Goal: Task Accomplishment & Management: Use online tool/utility

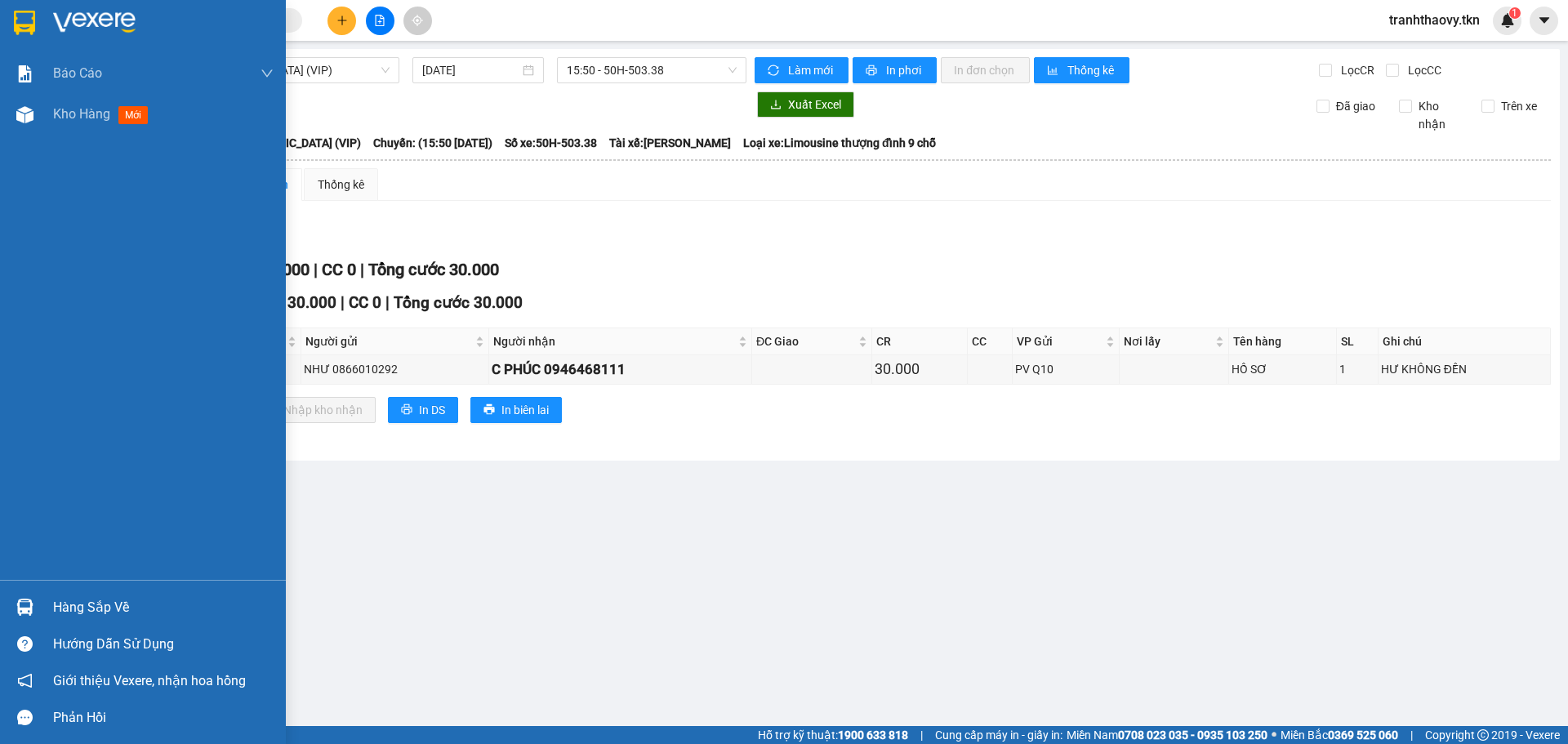
click at [106, 599] on div "Hàng sắp về" at bounding box center [164, 608] width 221 height 24
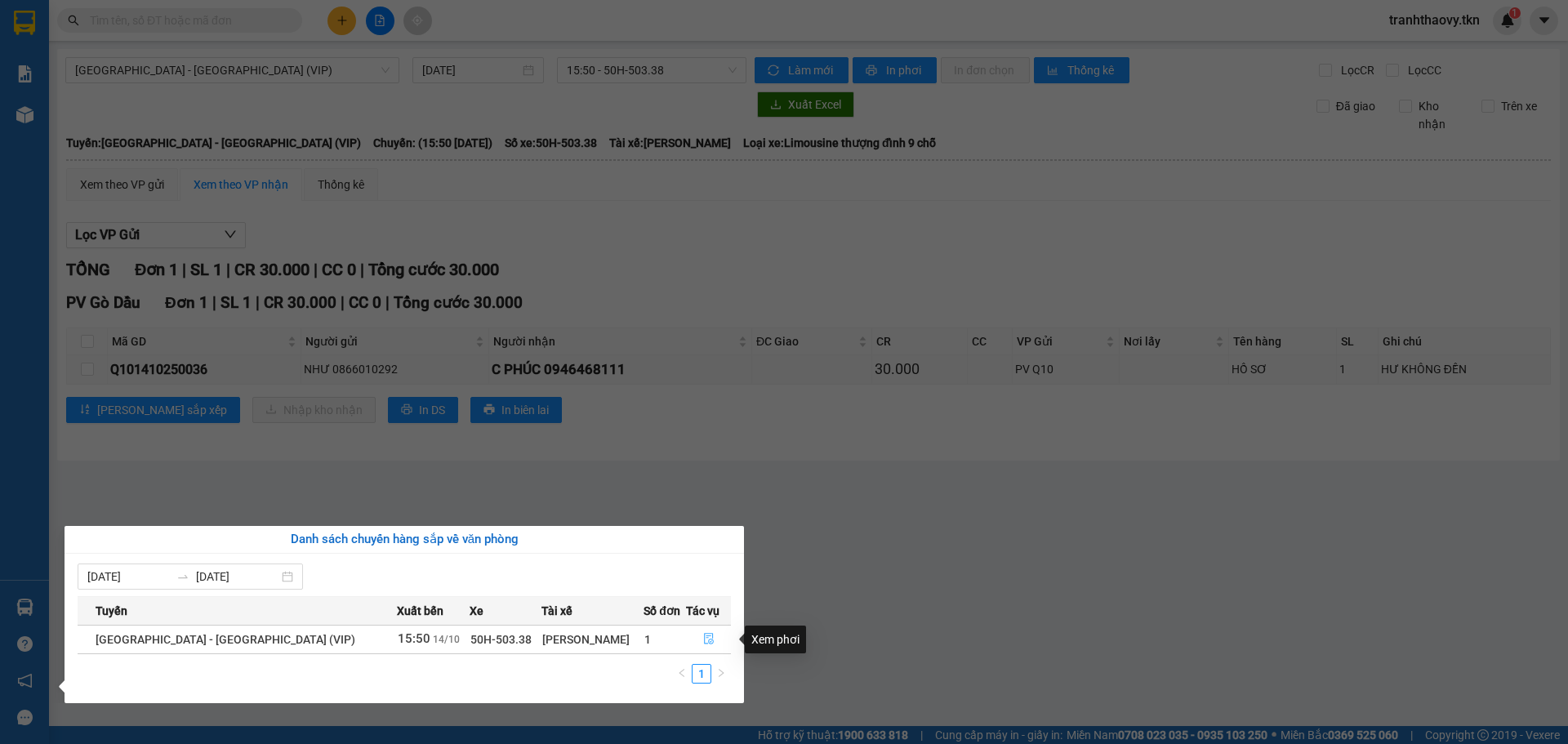
click at [704, 636] on icon "file-done" at bounding box center [709, 638] width 11 height 11
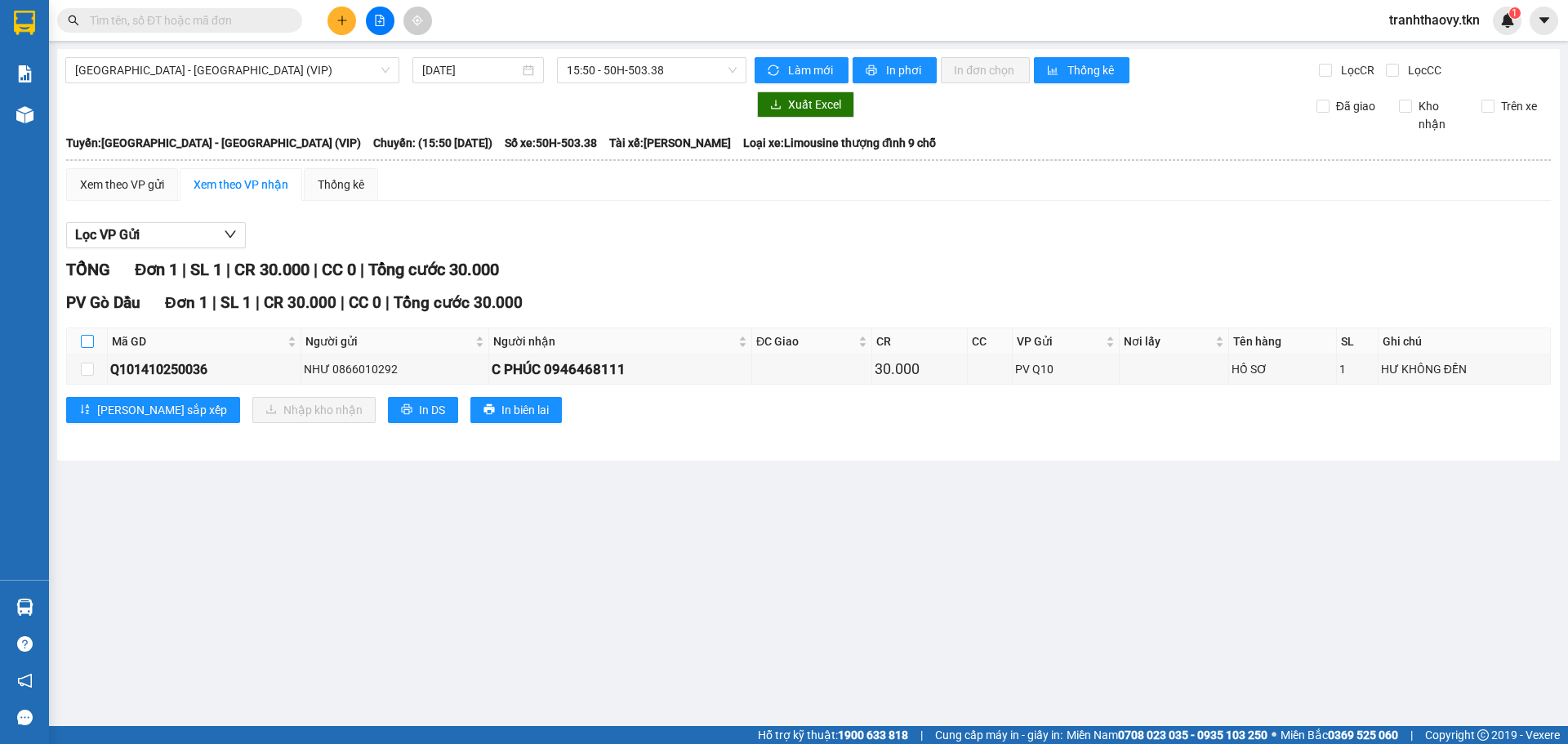
click at [90, 333] on label at bounding box center [88, 341] width 13 height 18
click at [90, 335] on input "checkbox" at bounding box center [88, 341] width 13 height 13
checkbox input "true"
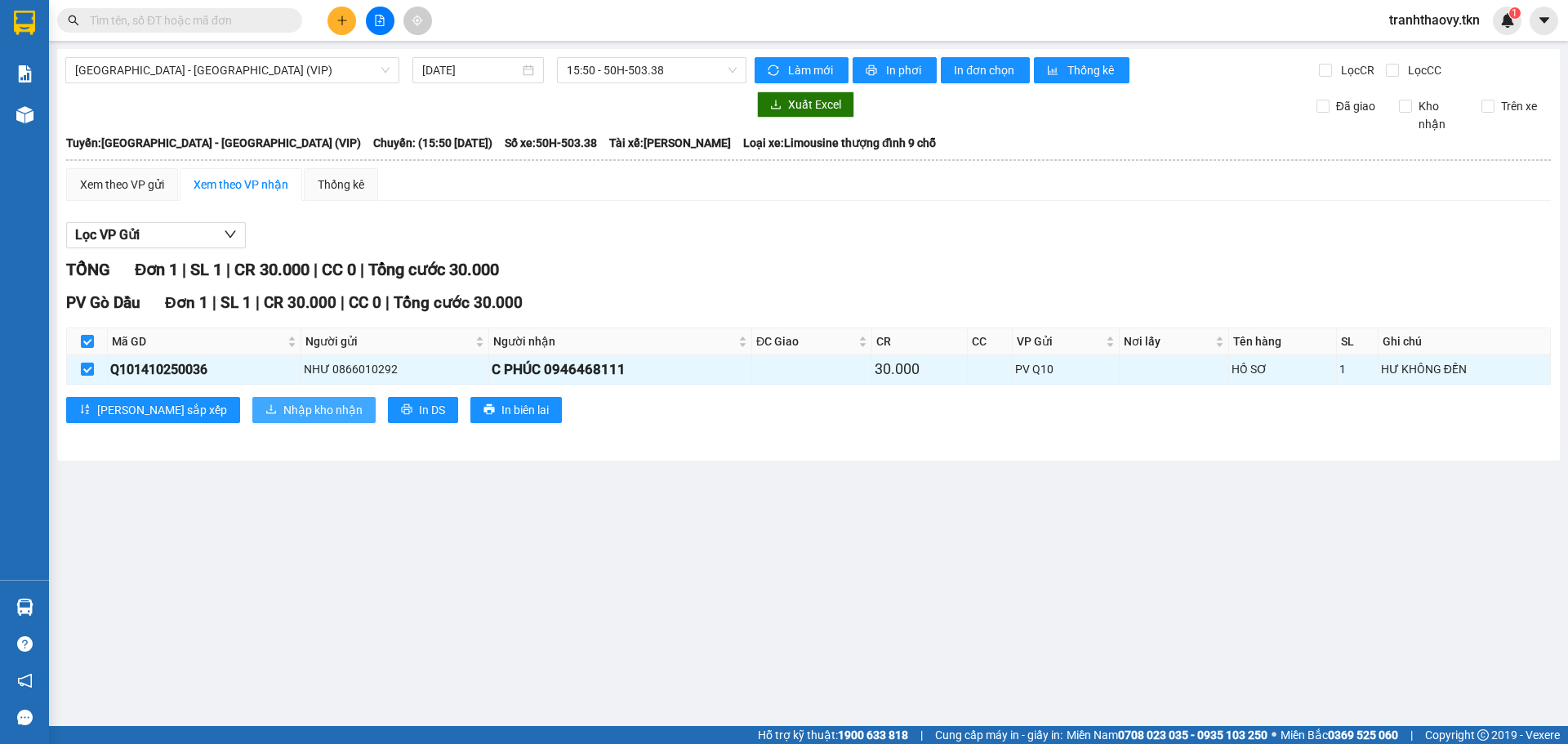
click at [283, 417] on span "Nhập kho nhận" at bounding box center [322, 409] width 79 height 18
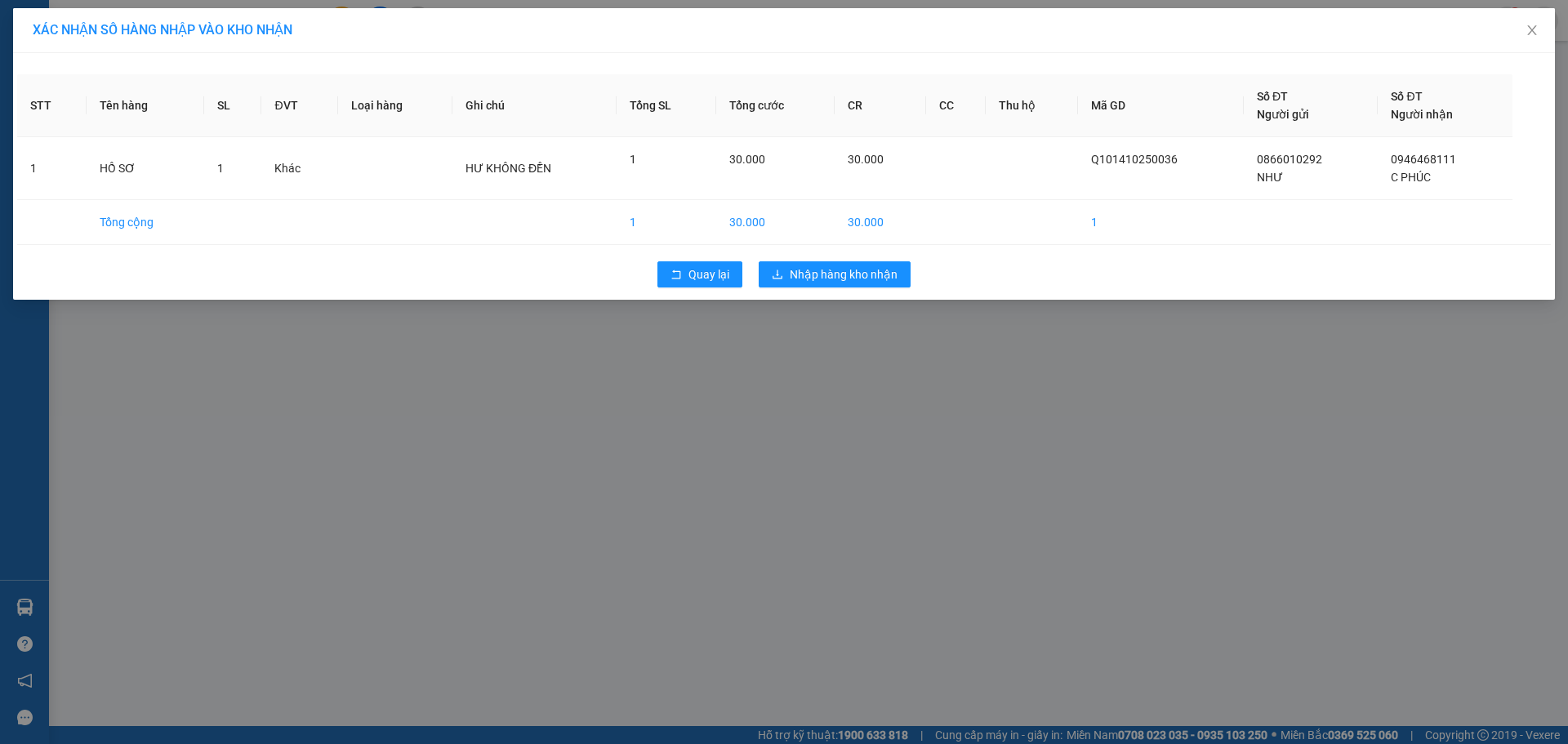
click at [804, 349] on div "XÁC NHẬN SỐ HÀNG NHẬP VÀO KHO NHẬN STT Tên hàng SL ĐVT Loại hàng Ghi chú Tổng S…" at bounding box center [784, 372] width 1568 height 744
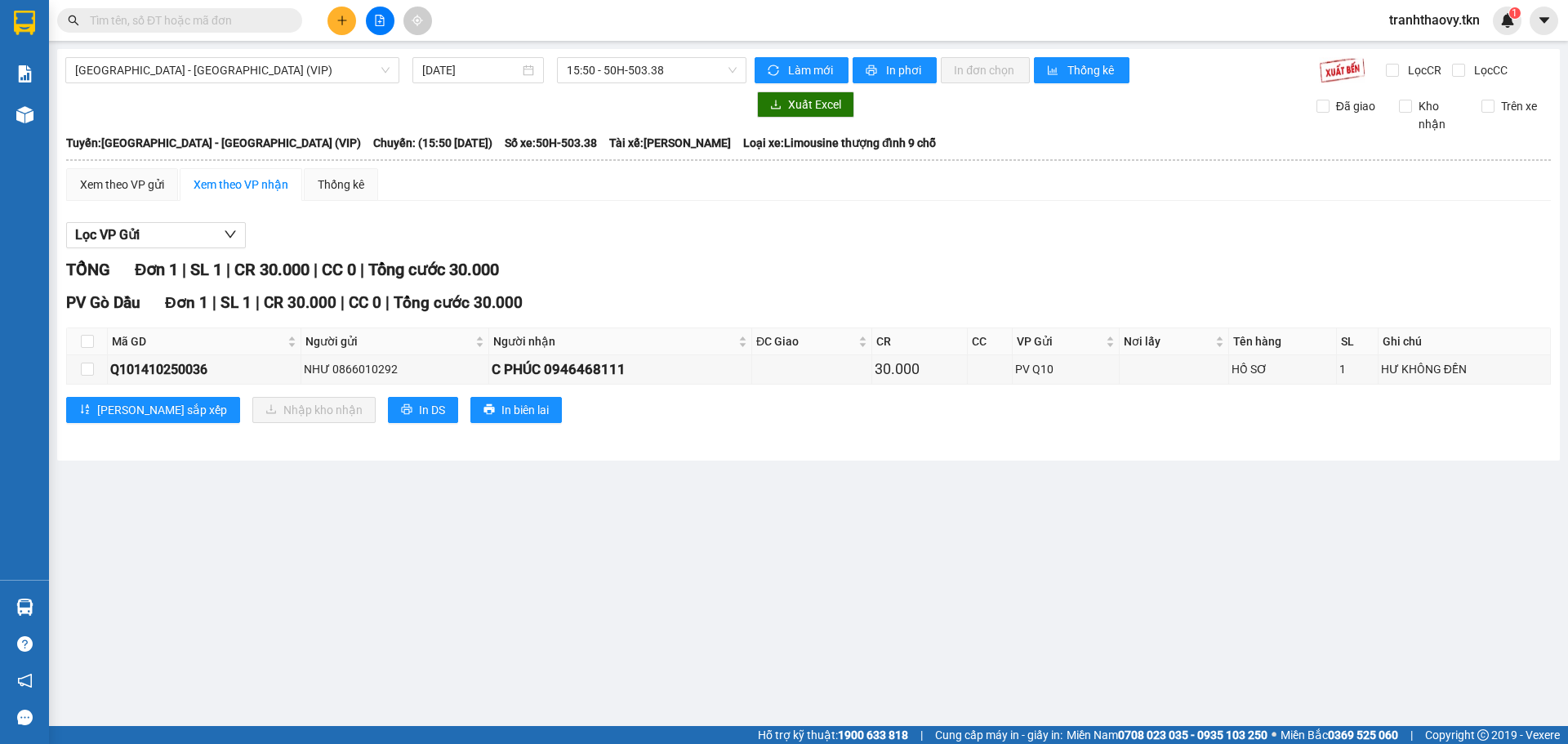
click at [78, 336] on th at bounding box center [88, 341] width 41 height 27
click at [95, 345] on th at bounding box center [88, 341] width 41 height 27
click at [81, 345] on input "checkbox" at bounding box center [88, 341] width 13 height 13
checkbox input "true"
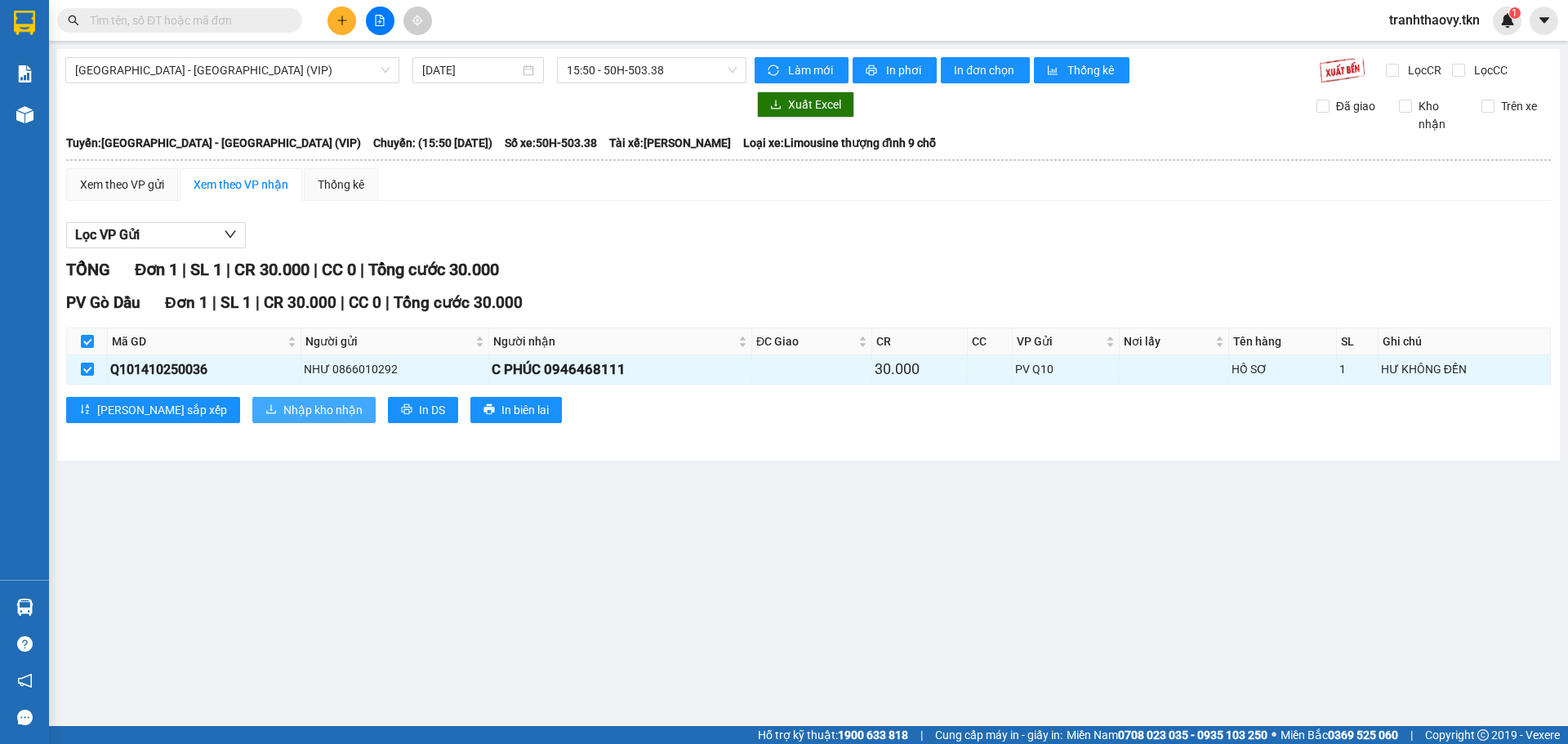
click at [283, 404] on span "Nhập kho nhận" at bounding box center [322, 409] width 79 height 18
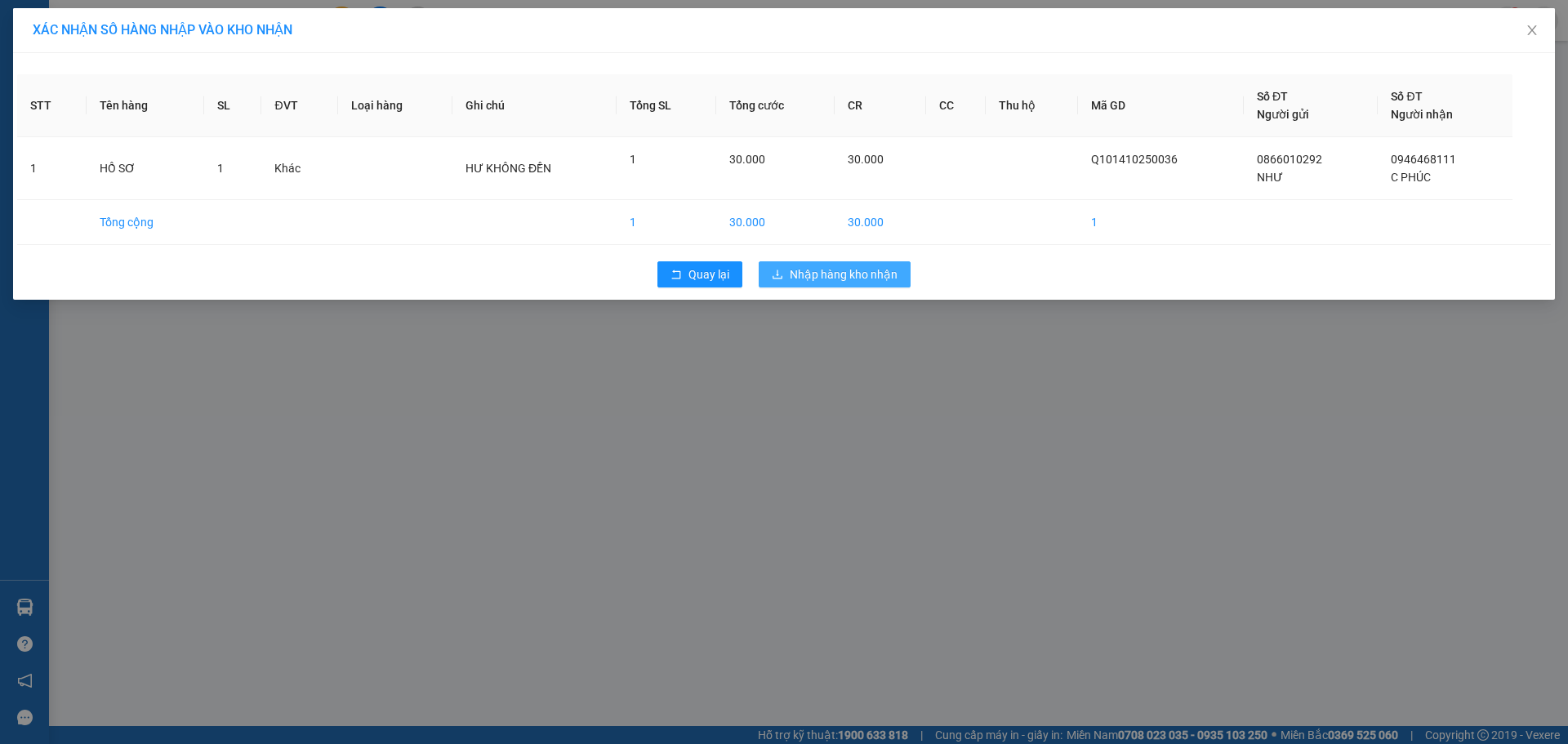
drag, startPoint x: 794, startPoint y: 295, endPoint x: 828, endPoint y: 279, distance: 37.6
click at [795, 294] on div "Quay lại Nhập hàng kho nhận" at bounding box center [784, 274] width 1534 height 42
click at [830, 278] on span "Nhập hàng kho nhận" at bounding box center [843, 274] width 107 height 18
